Goal: Information Seeking & Learning: Learn about a topic

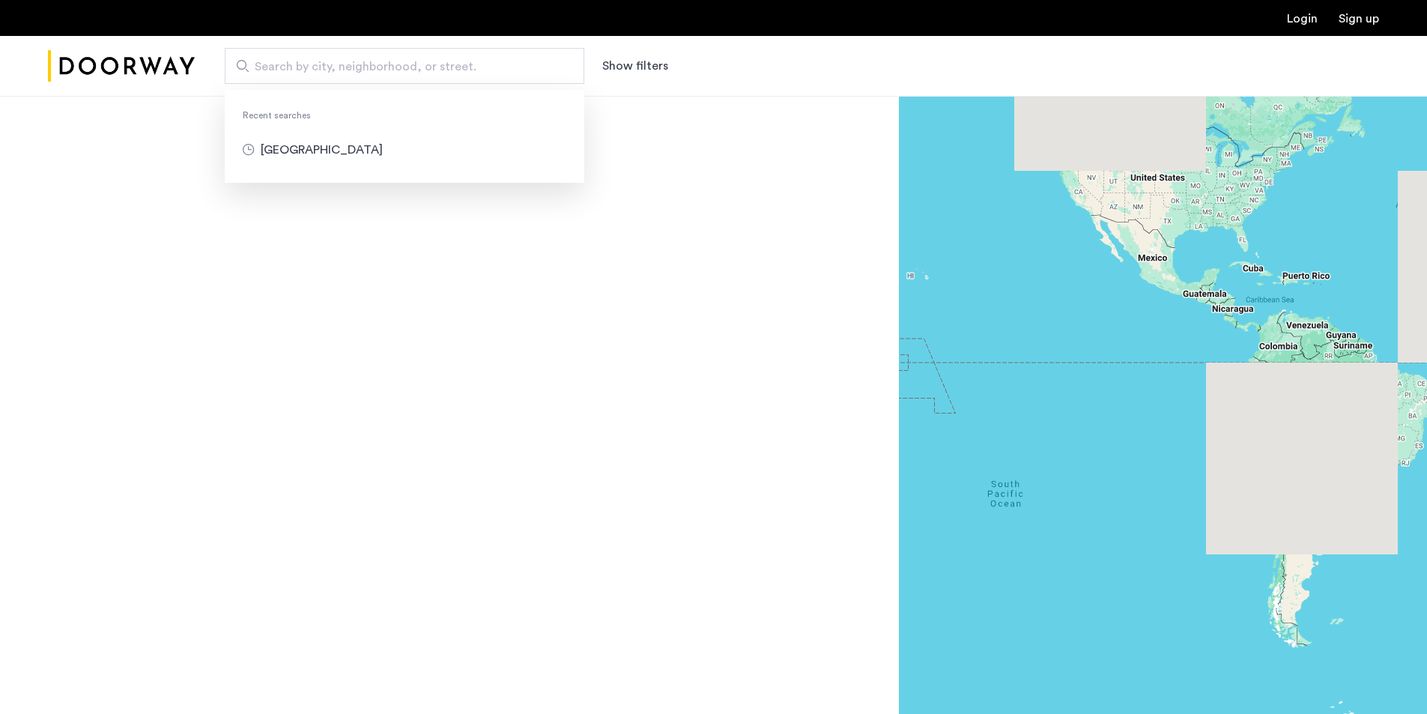
click at [558, 57] on input "Search by city, neighborhood, or street." at bounding box center [405, 66] width 360 height 36
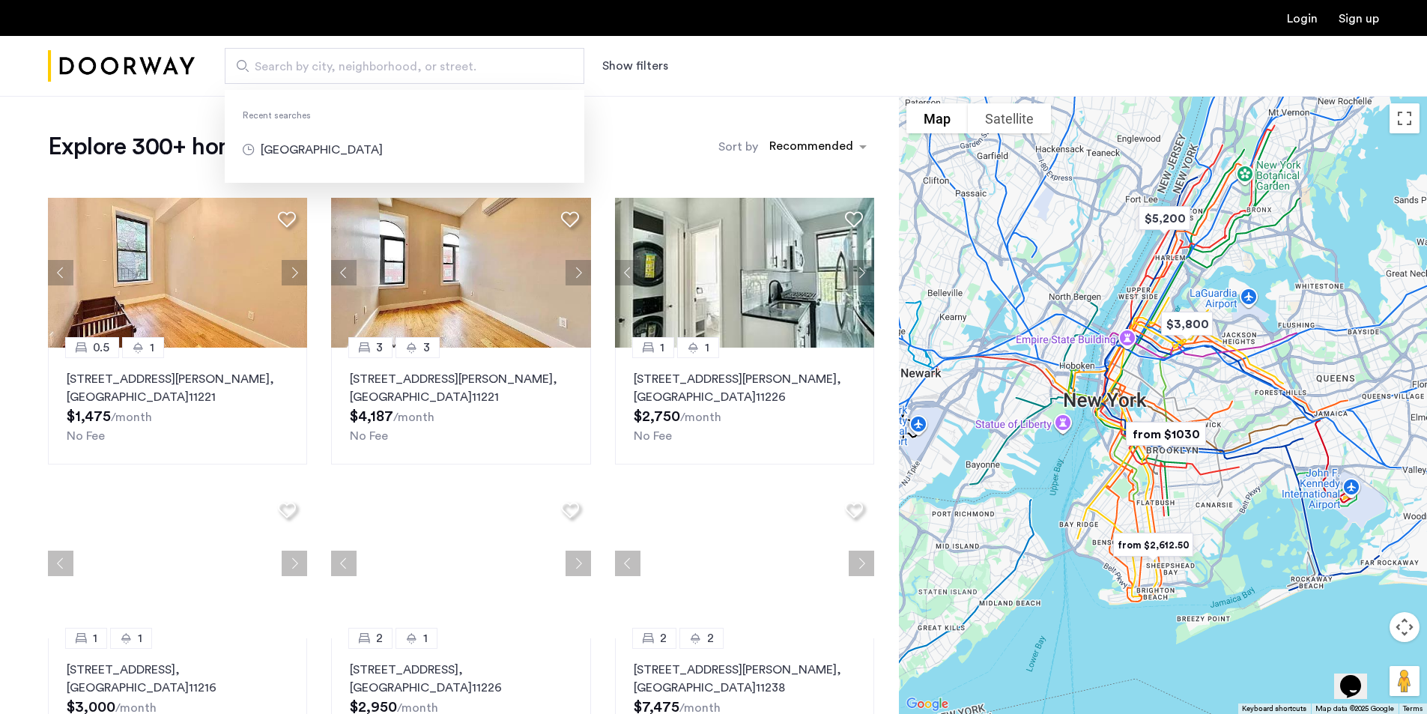
type input "**********"
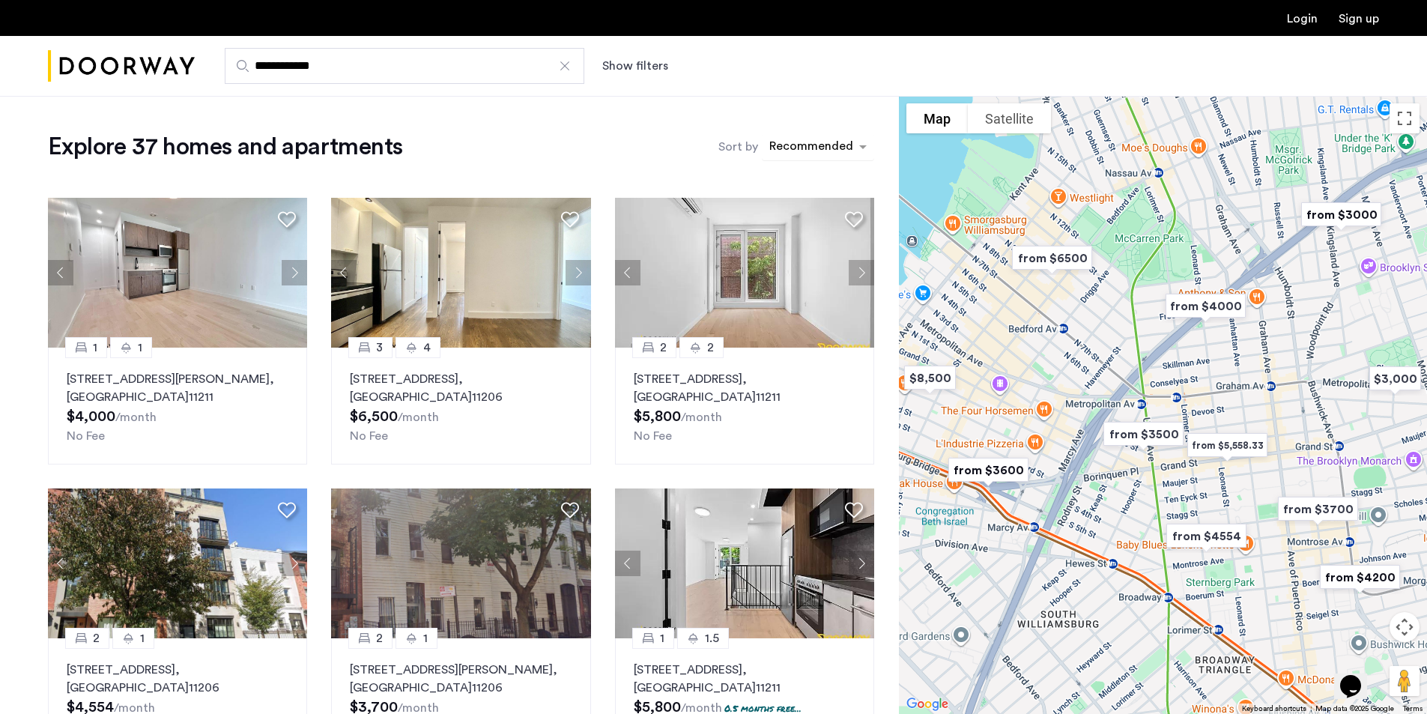
click at [844, 144] on div "sort-apartment" at bounding box center [811, 149] width 88 height 20
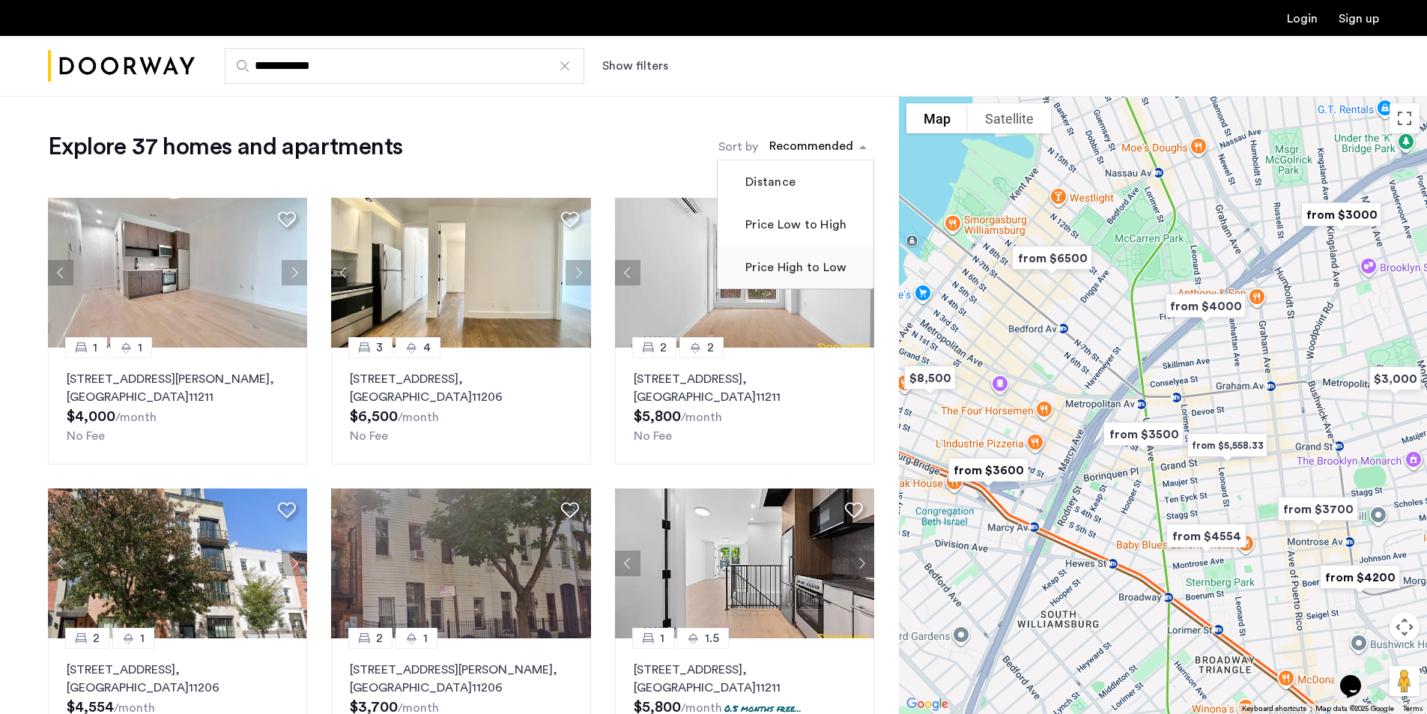
click at [765, 265] on label "Price High to Low" at bounding box center [794, 267] width 104 height 18
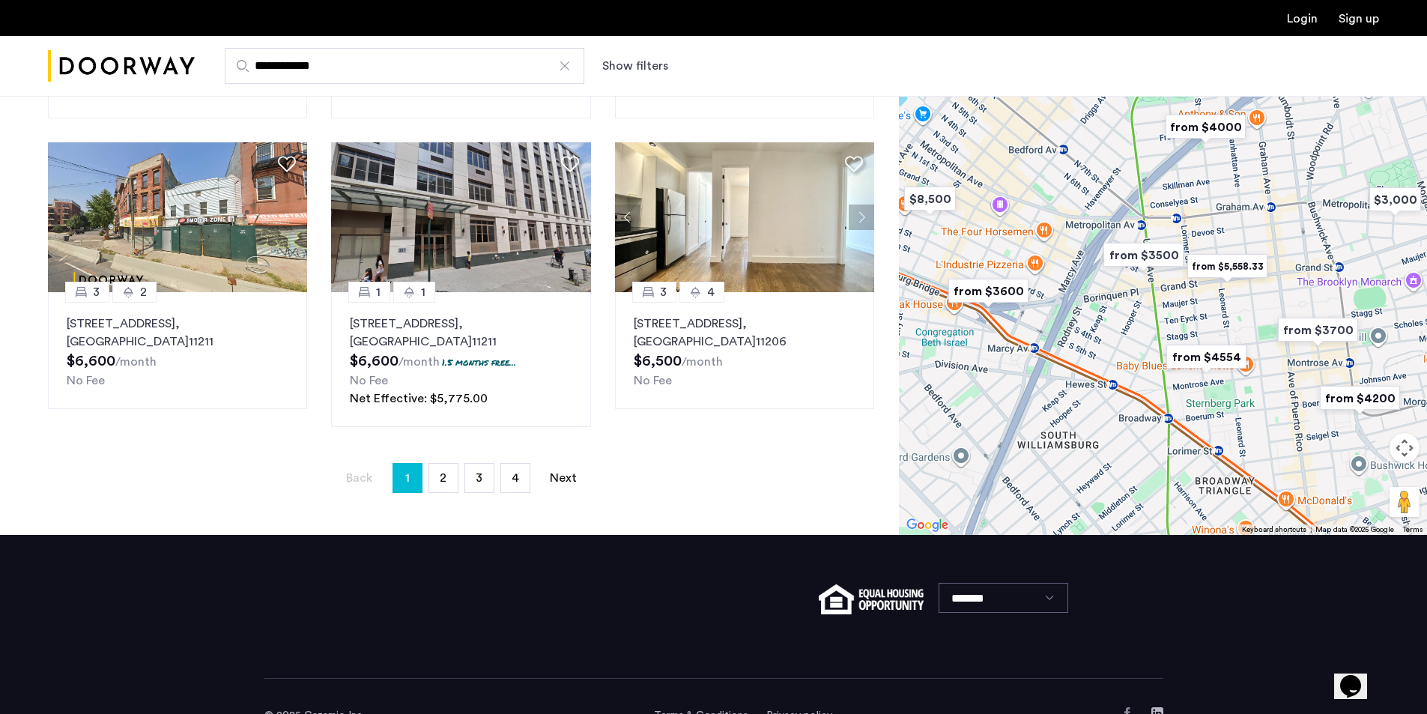
scroll to position [974, 0]
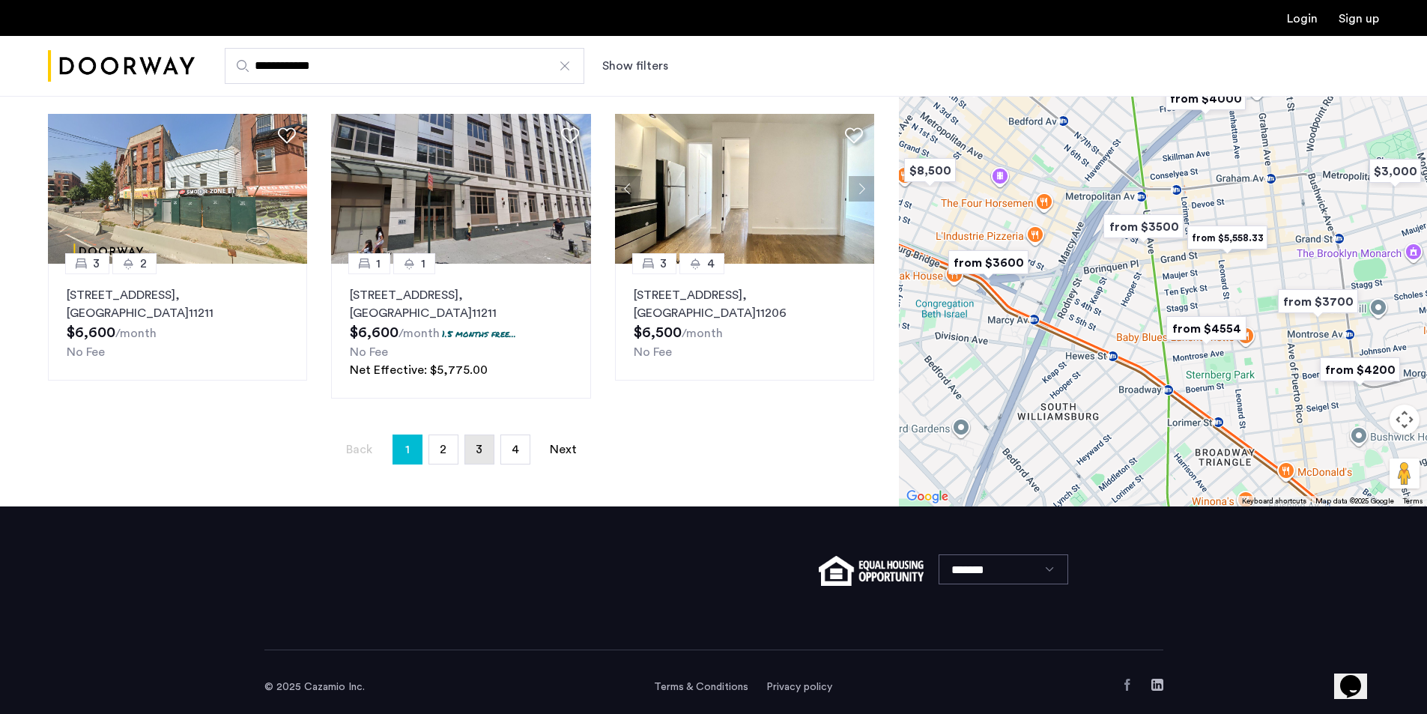
click at [476, 451] on link "page 3" at bounding box center [479, 449] width 28 height 28
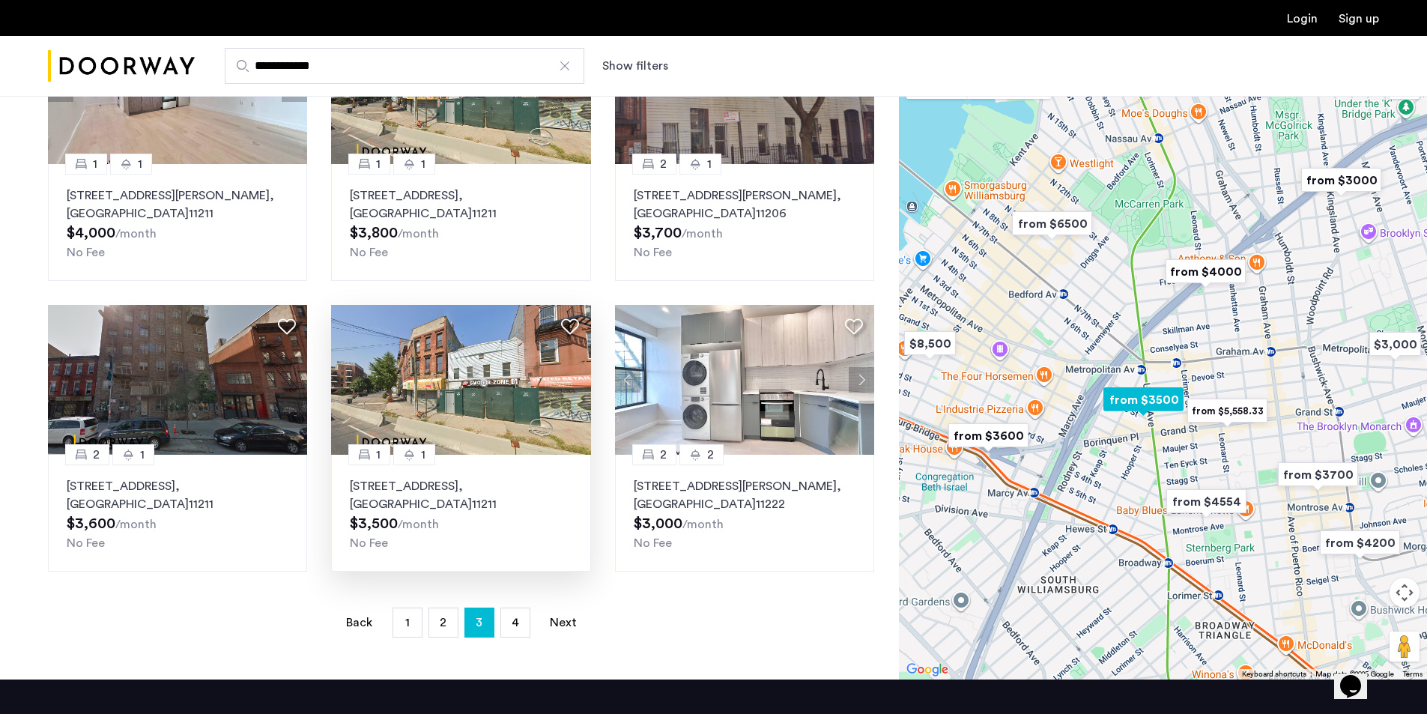
scroll to position [899, 0]
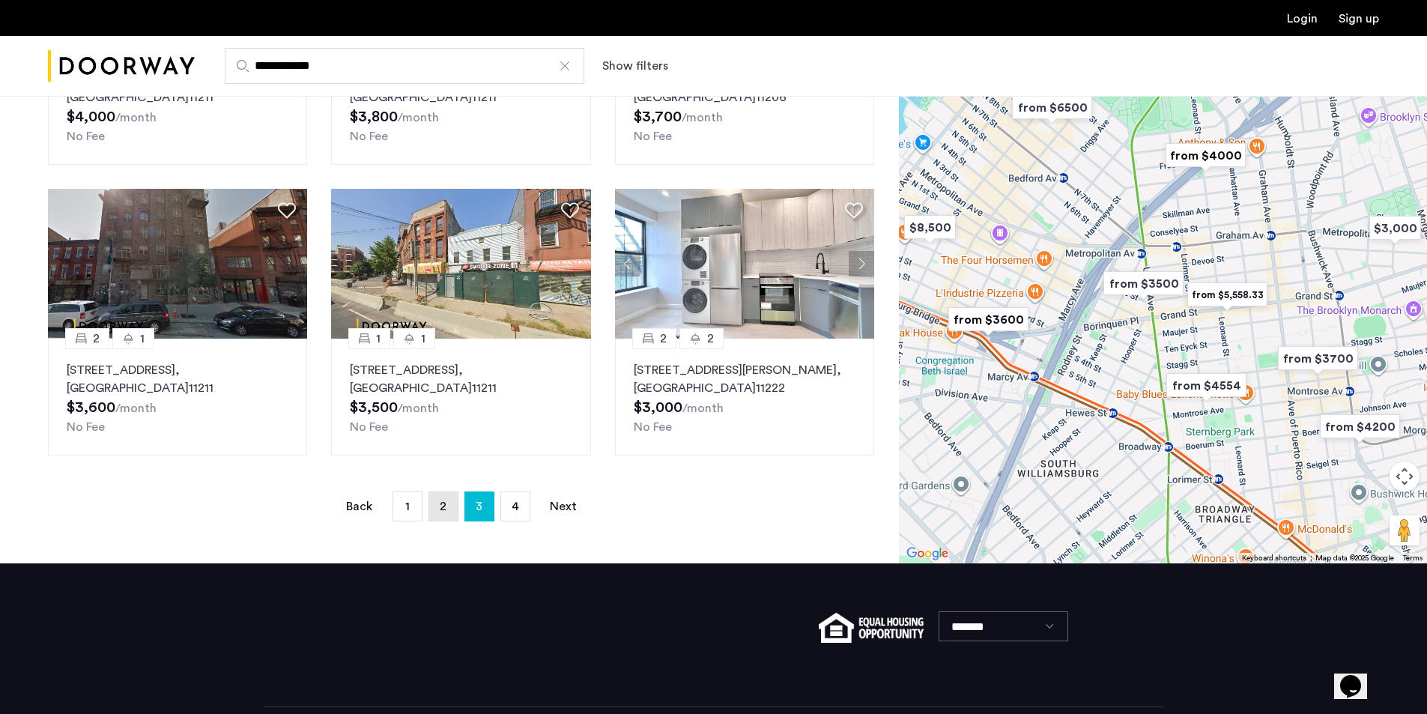
click at [447, 502] on link "page 2" at bounding box center [443, 506] width 28 height 28
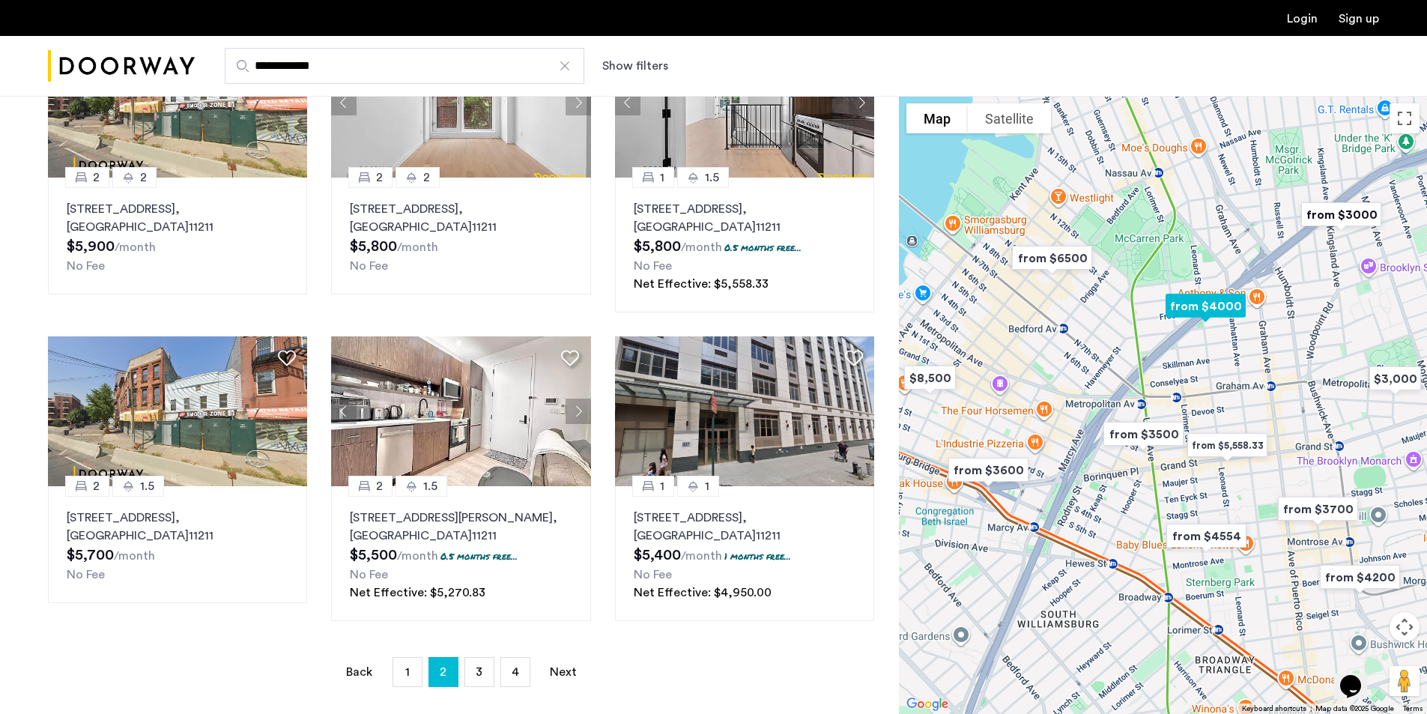
scroll to position [824, 0]
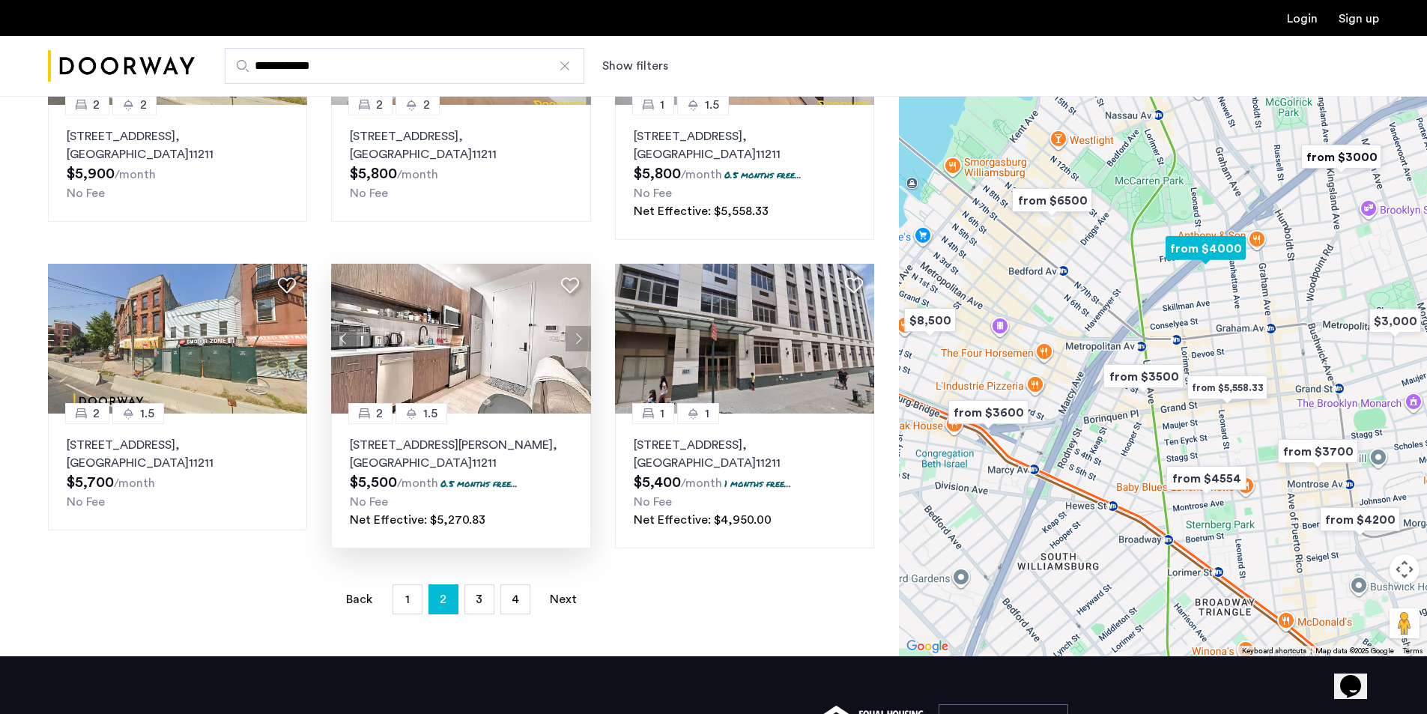
click at [459, 445] on p "[STREET_ADDRESS][PERSON_NAME]" at bounding box center [461, 454] width 222 height 36
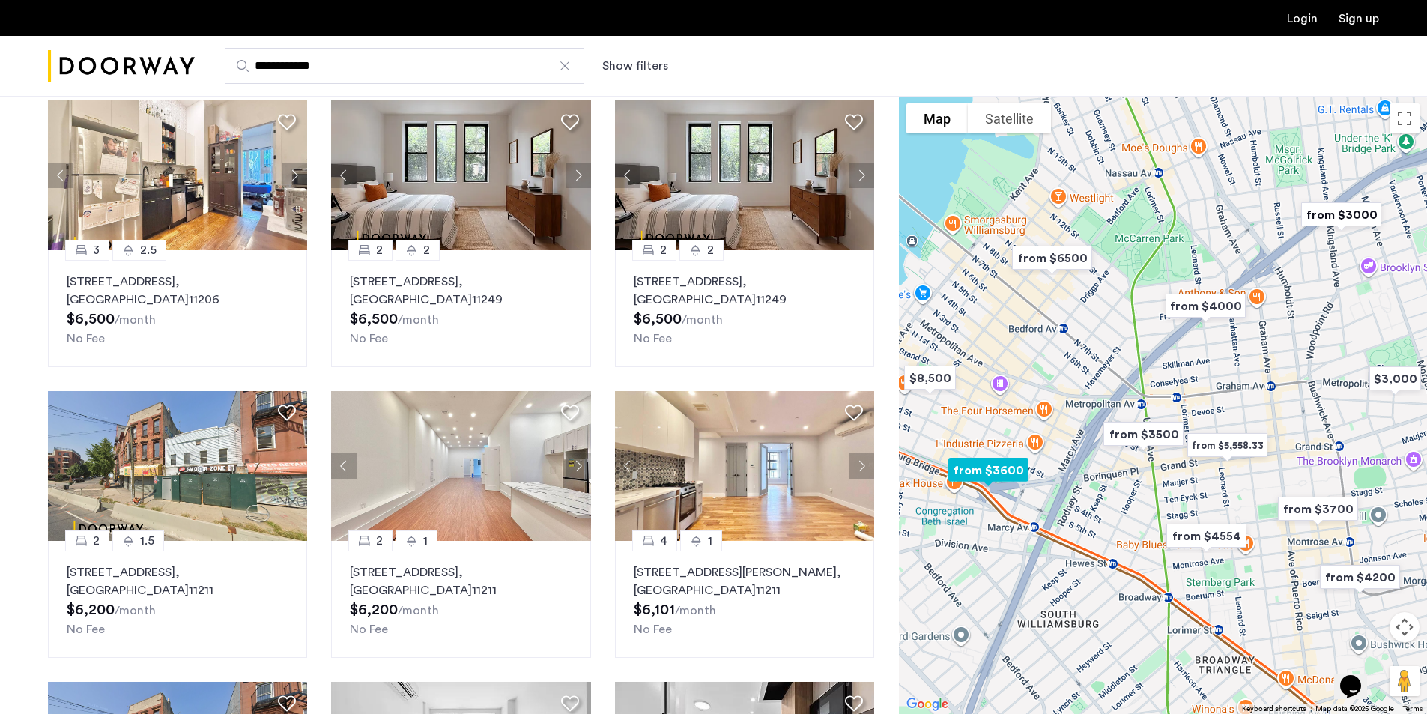
scroll to position [0, 0]
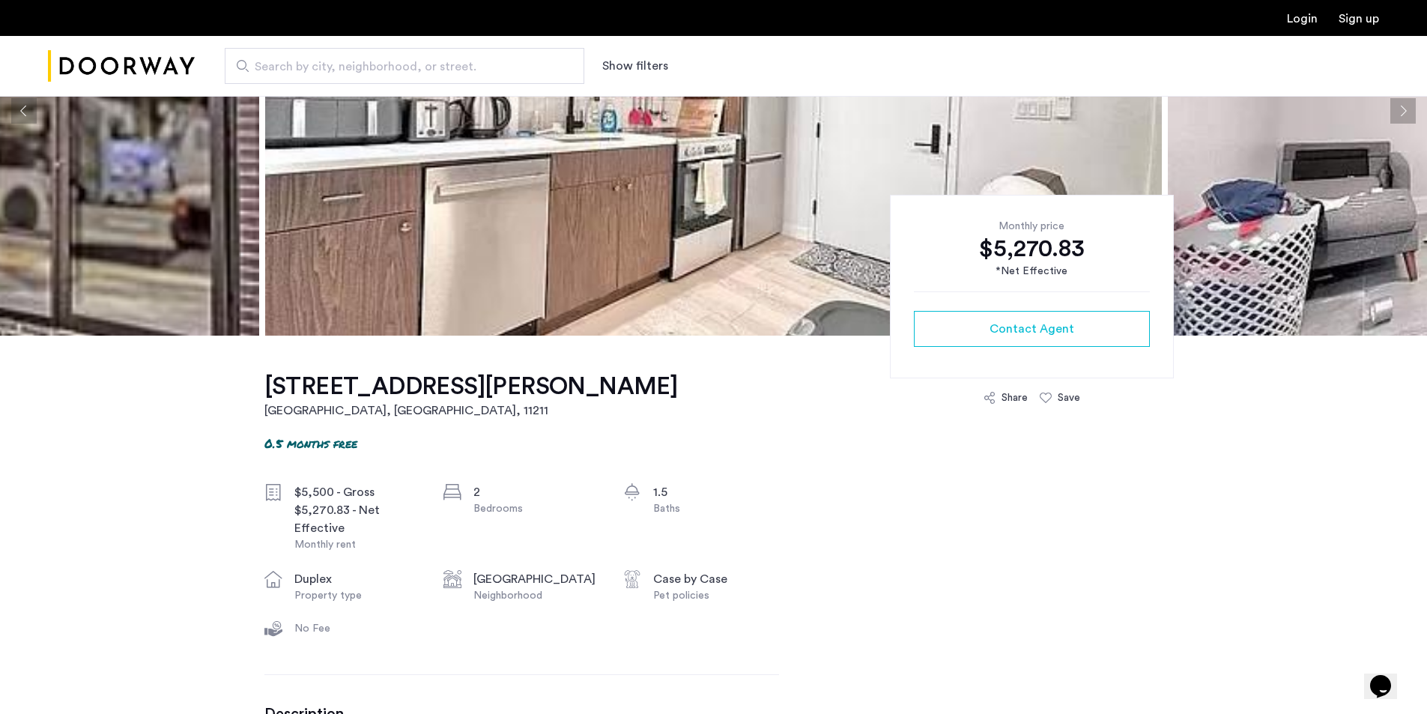
scroll to position [225, 0]
